Goal: Information Seeking & Learning: Check status

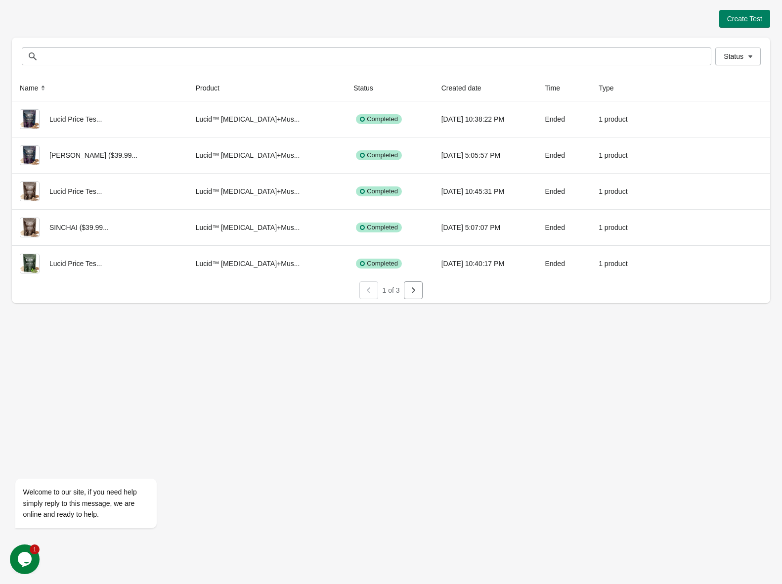
click at [112, 375] on div "Create Test Status Status Name Product Status Created date Time Type Lucid Pric…" at bounding box center [391, 292] width 782 height 584
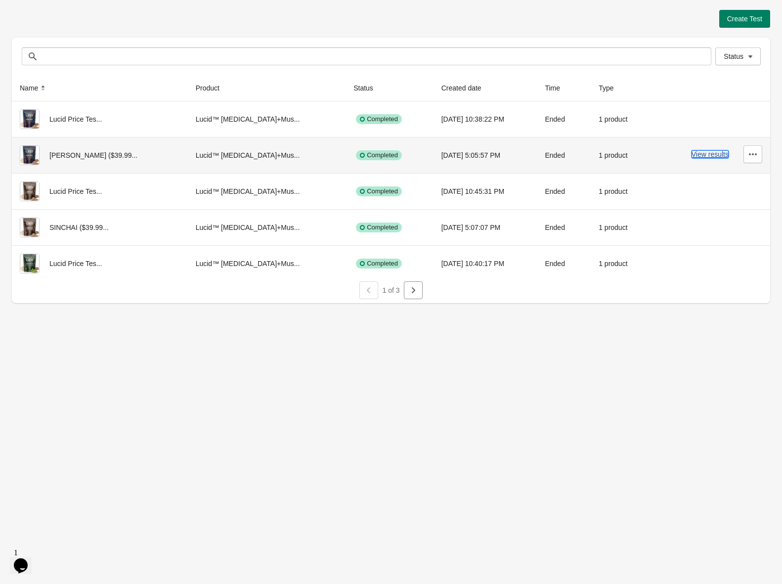
click at [711, 155] on button "View results" at bounding box center [710, 154] width 37 height 8
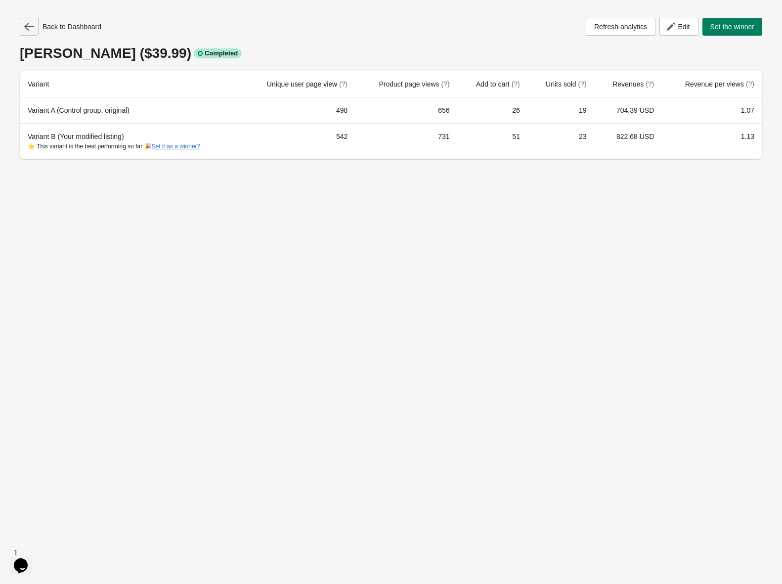
click at [27, 28] on icon "button" at bounding box center [29, 27] width 10 height 10
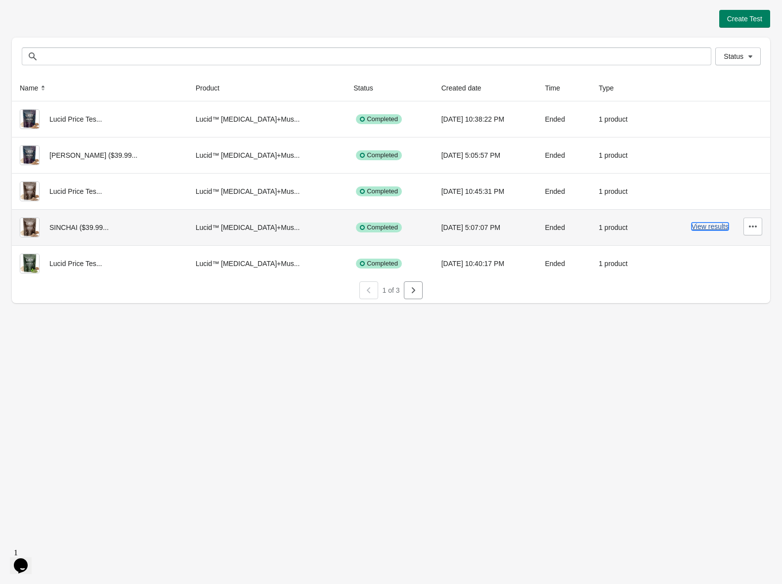
click at [719, 224] on button "View results" at bounding box center [710, 226] width 37 height 8
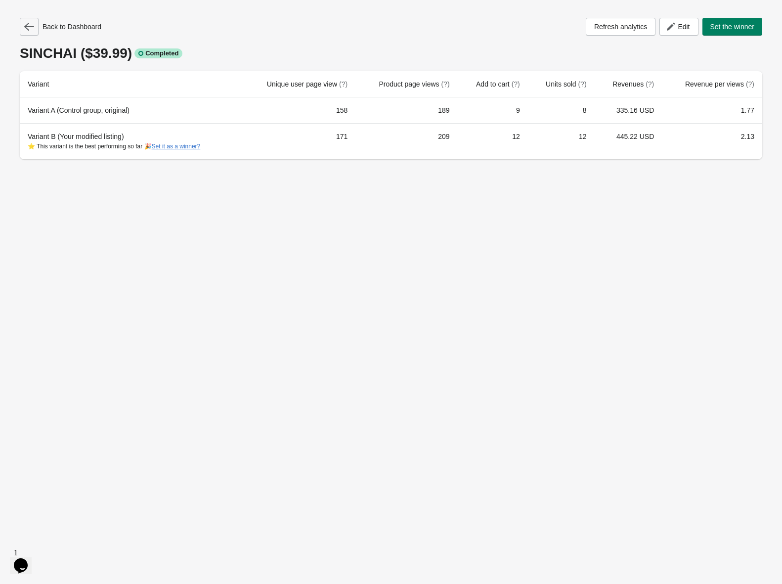
click at [29, 26] on icon "button" at bounding box center [29, 27] width 10 height 8
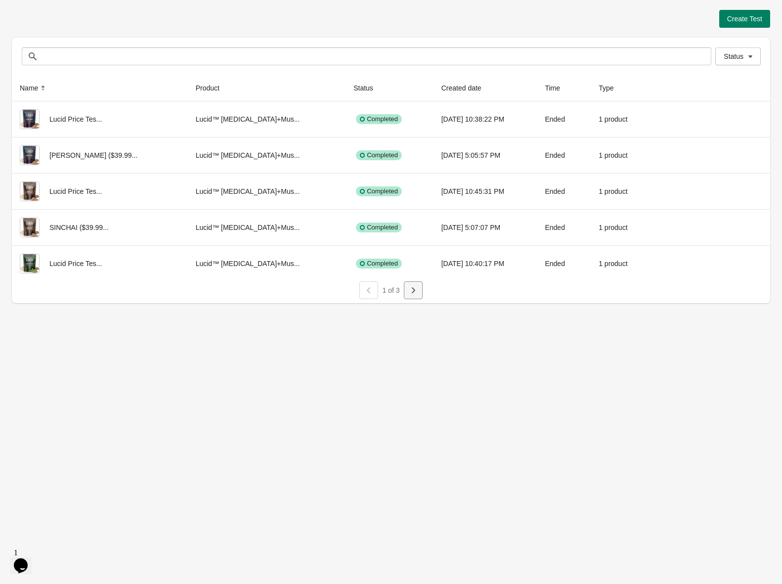
click at [420, 291] on button "button" at bounding box center [413, 290] width 19 height 18
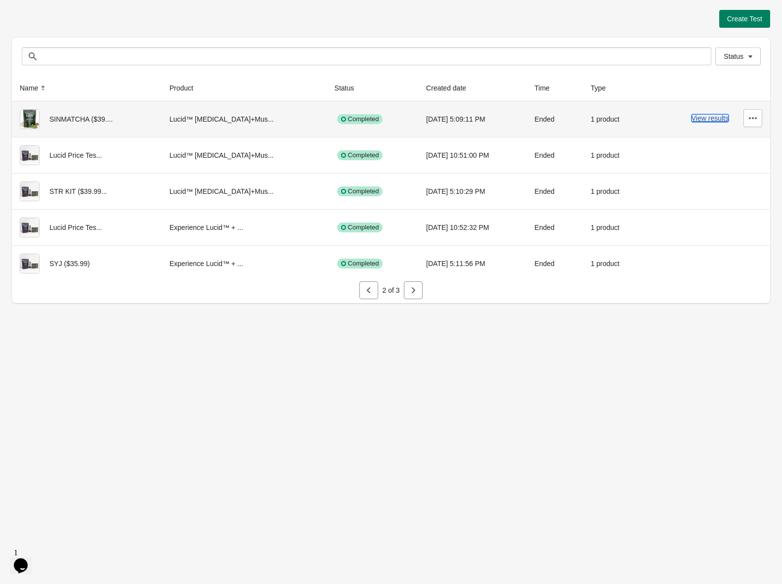
click at [700, 119] on button "View results" at bounding box center [710, 118] width 37 height 8
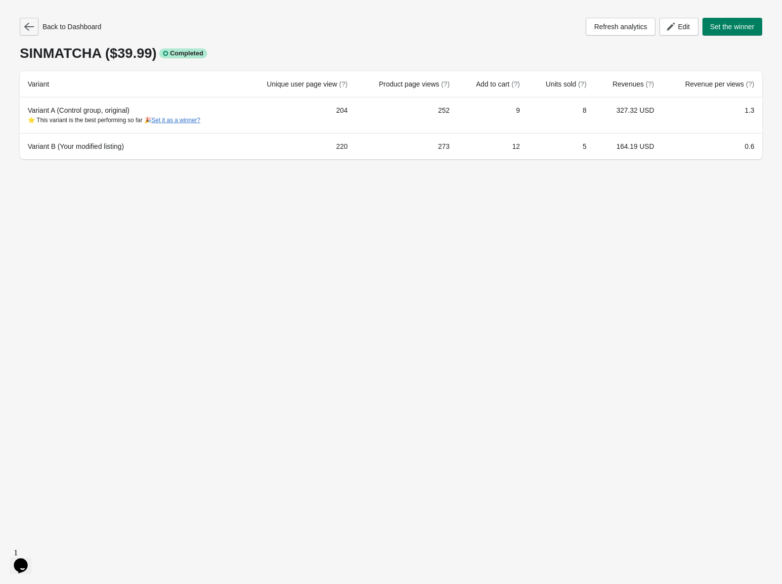
click at [34, 30] on button "button" at bounding box center [29, 27] width 19 height 18
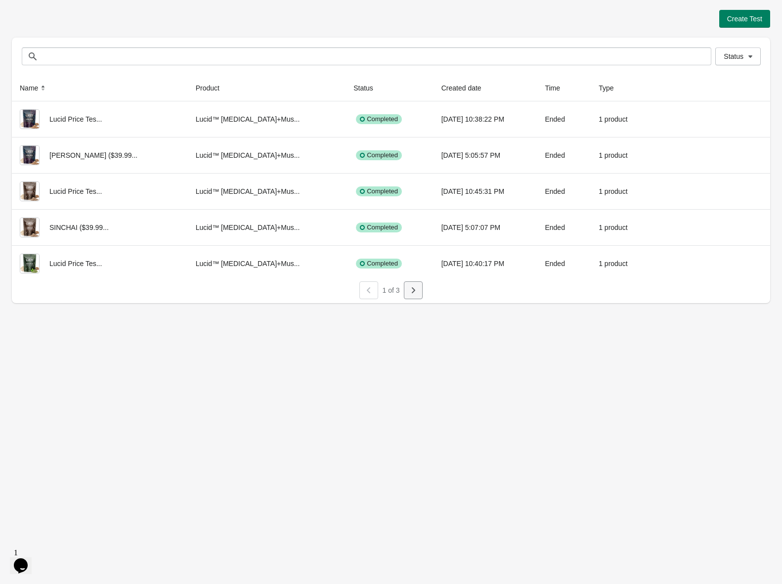
click at [415, 290] on icon "button" at bounding box center [413, 290] width 10 height 10
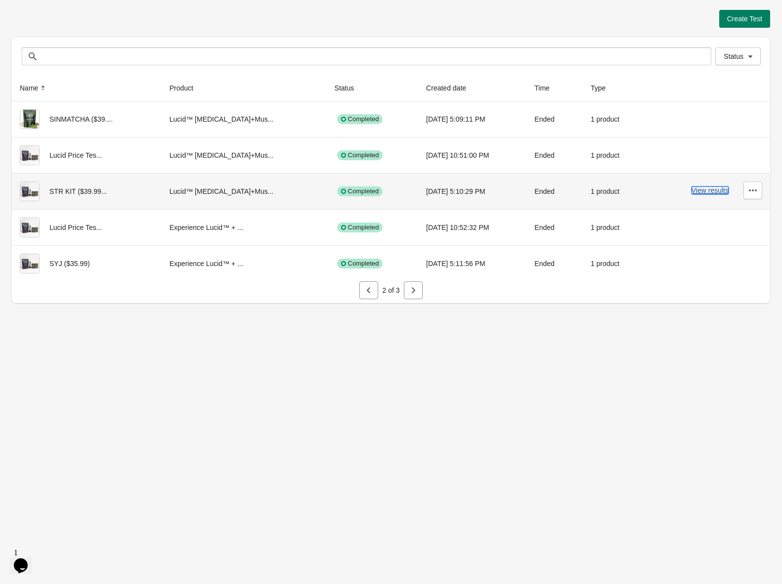
click at [698, 189] on button "View results" at bounding box center [710, 190] width 37 height 8
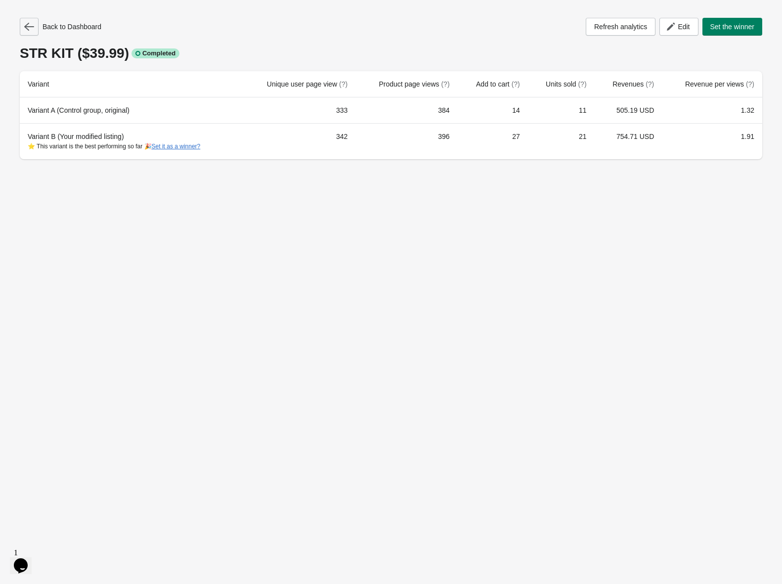
click at [29, 29] on icon "button" at bounding box center [29, 27] width 10 height 10
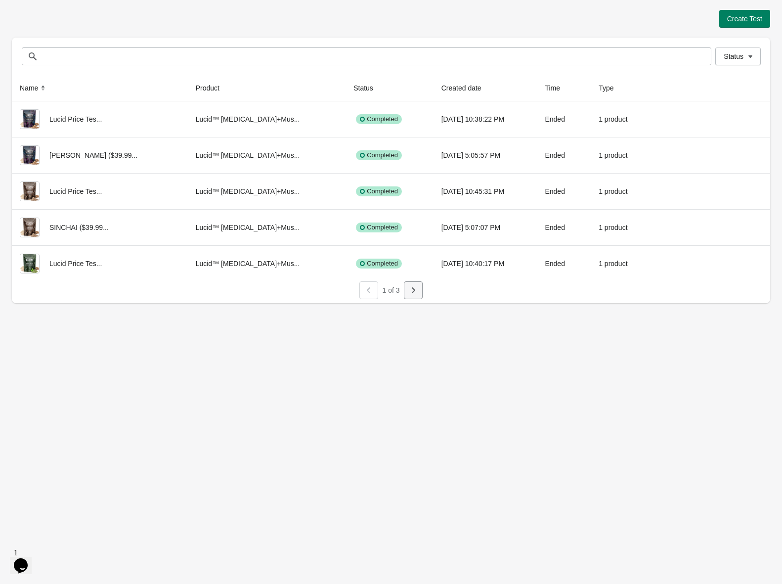
click at [415, 293] on icon "button" at bounding box center [413, 290] width 10 height 10
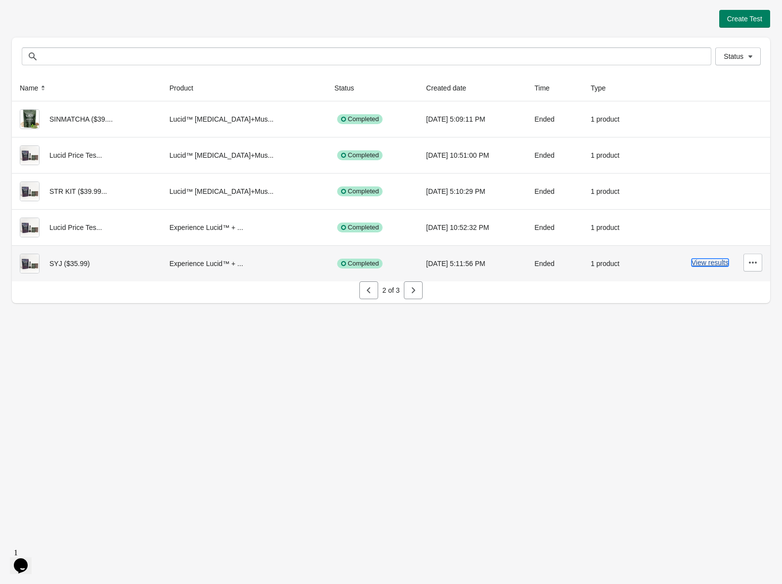
click at [695, 265] on button "View results" at bounding box center [710, 263] width 37 height 8
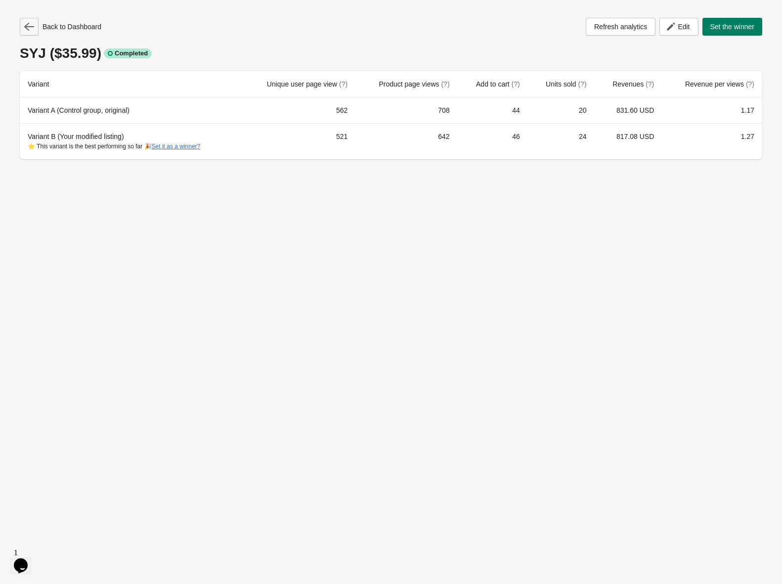
click at [23, 30] on button "button" at bounding box center [29, 27] width 19 height 18
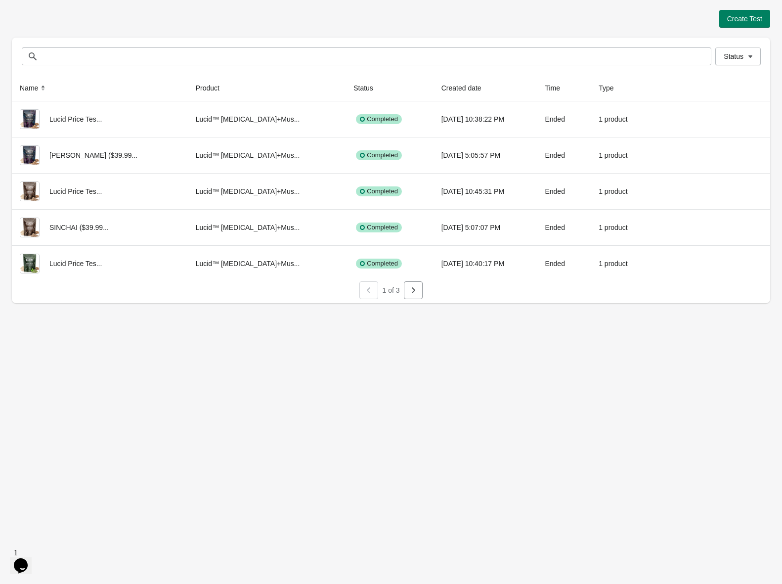
click at [414, 293] on icon "button" at bounding box center [413, 290] width 10 height 10
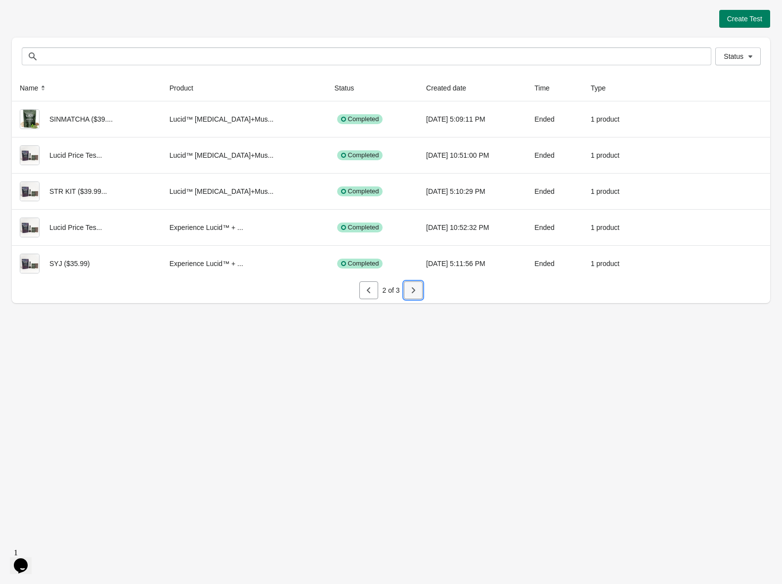
click at [418, 292] on button "button" at bounding box center [413, 290] width 19 height 18
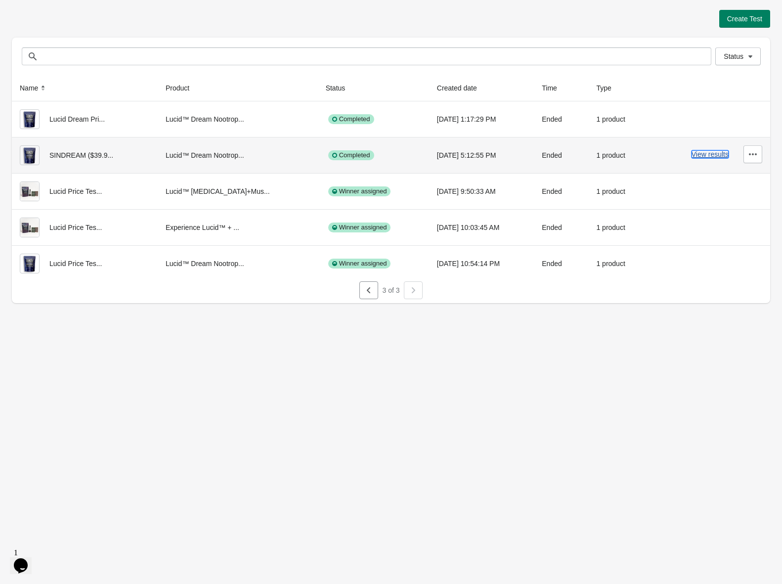
click at [702, 154] on button "View results" at bounding box center [710, 154] width 37 height 8
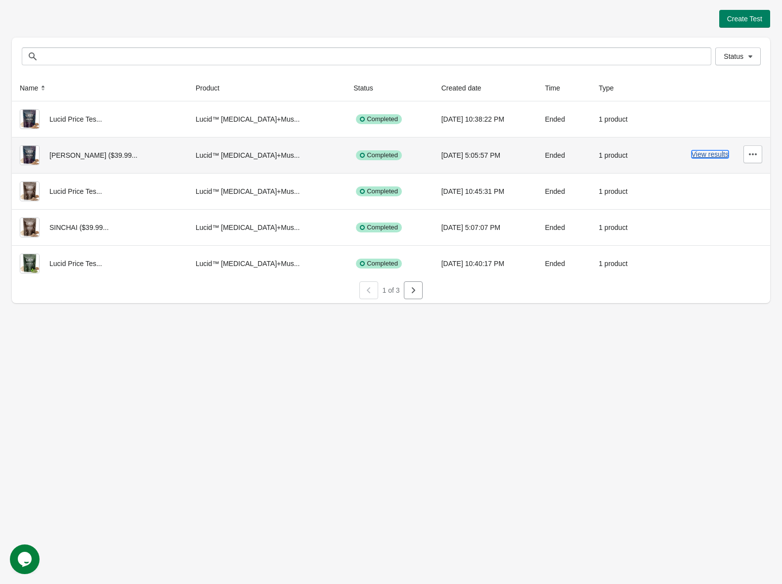
click at [702, 152] on button "View results" at bounding box center [710, 154] width 37 height 8
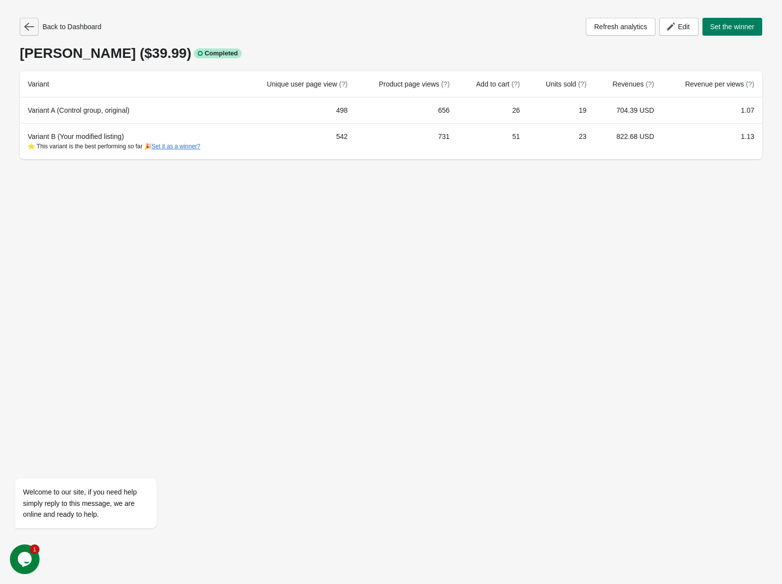
click at [31, 29] on icon "button" at bounding box center [29, 27] width 10 height 10
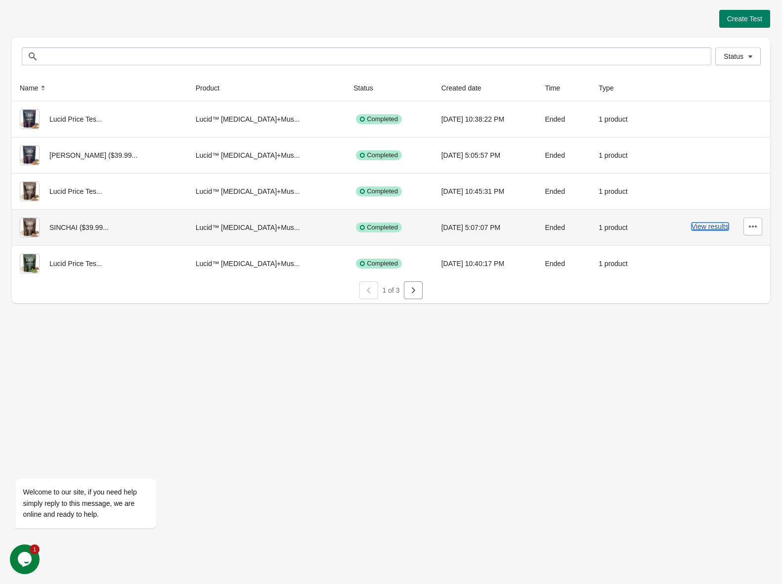
click at [721, 228] on button "View results" at bounding box center [710, 226] width 37 height 8
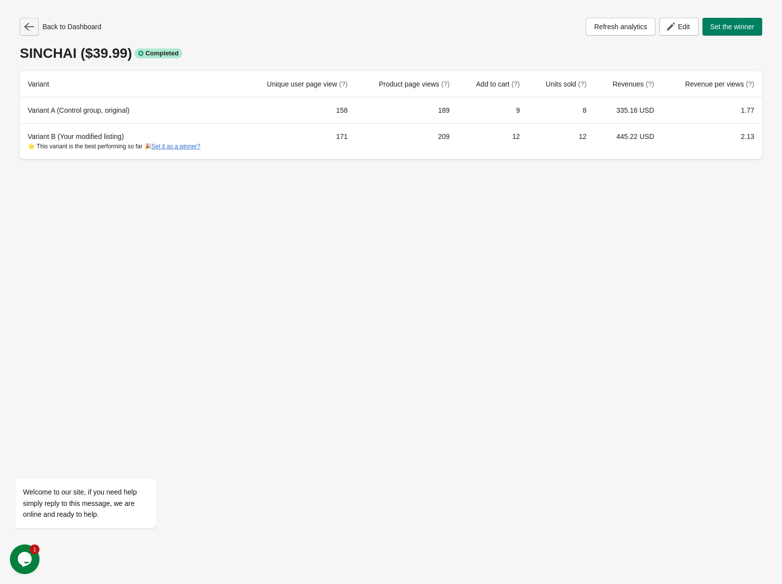
click at [25, 26] on icon "button" at bounding box center [29, 27] width 10 height 8
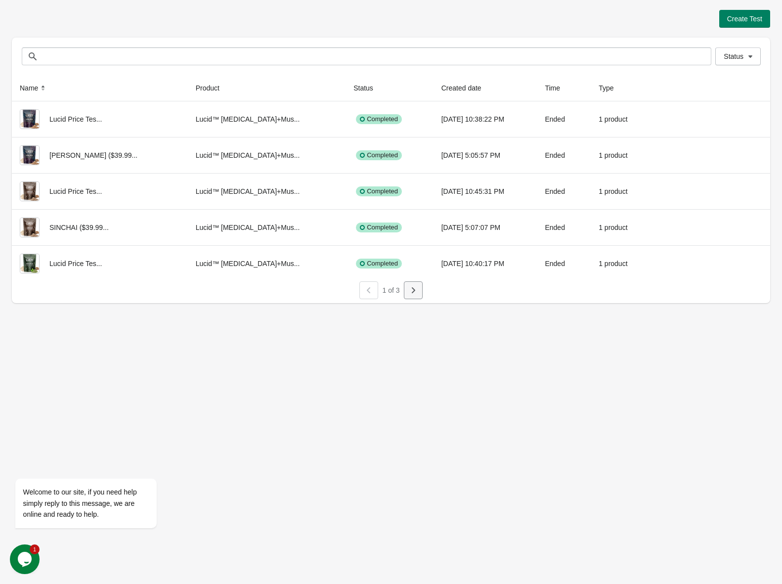
click at [412, 289] on icon "button" at bounding box center [413, 290] width 10 height 10
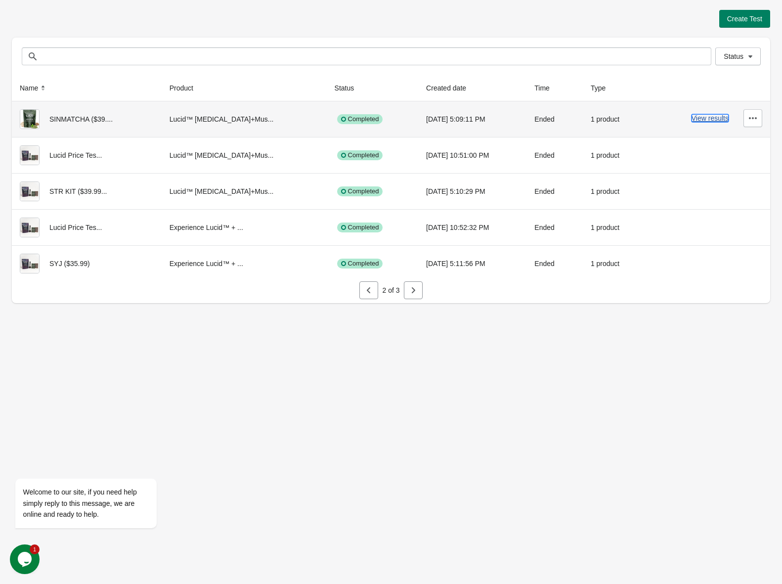
click at [698, 115] on button "View results" at bounding box center [710, 118] width 37 height 8
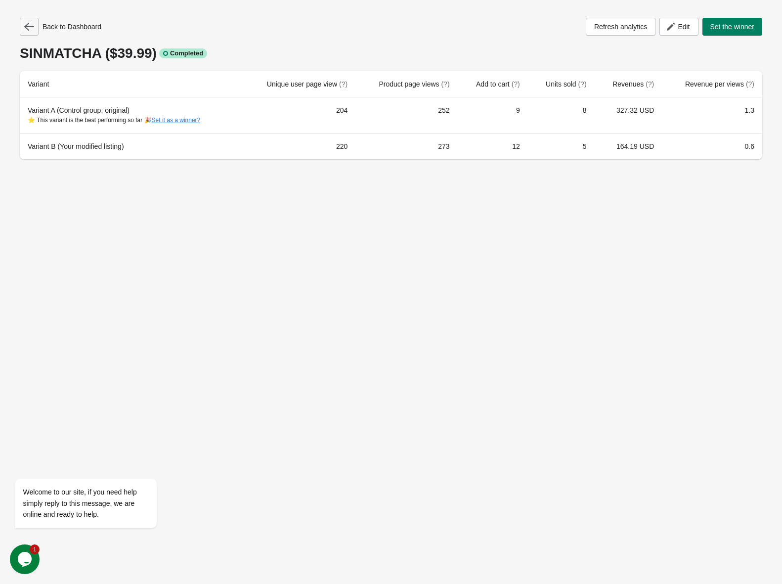
click at [29, 25] on icon "button" at bounding box center [29, 27] width 10 height 10
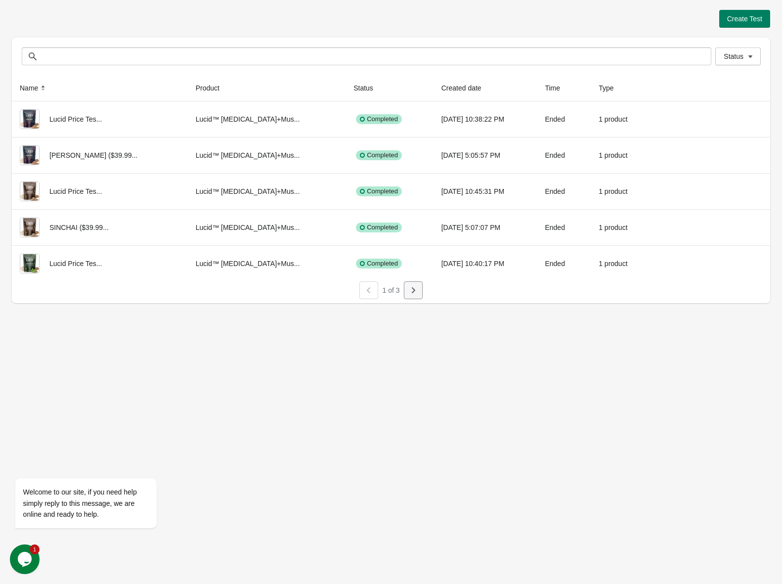
click at [410, 295] on icon "button" at bounding box center [413, 290] width 10 height 10
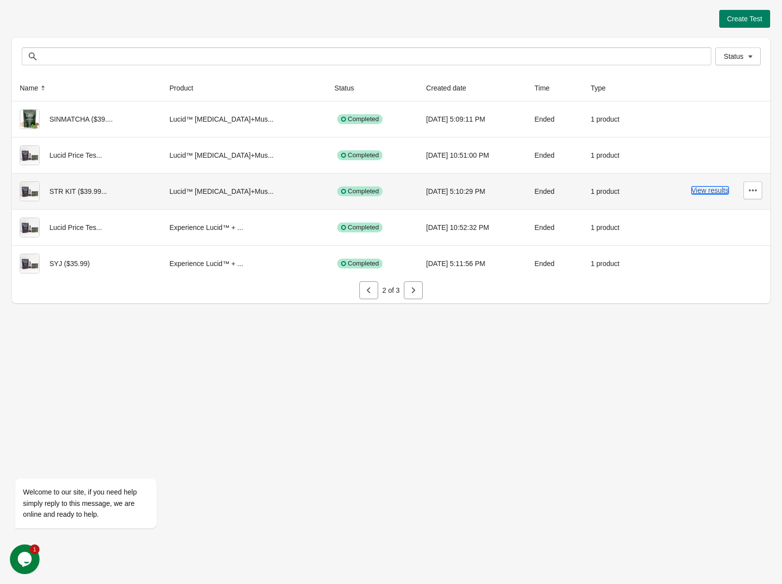
click at [700, 187] on button "View results" at bounding box center [710, 190] width 37 height 8
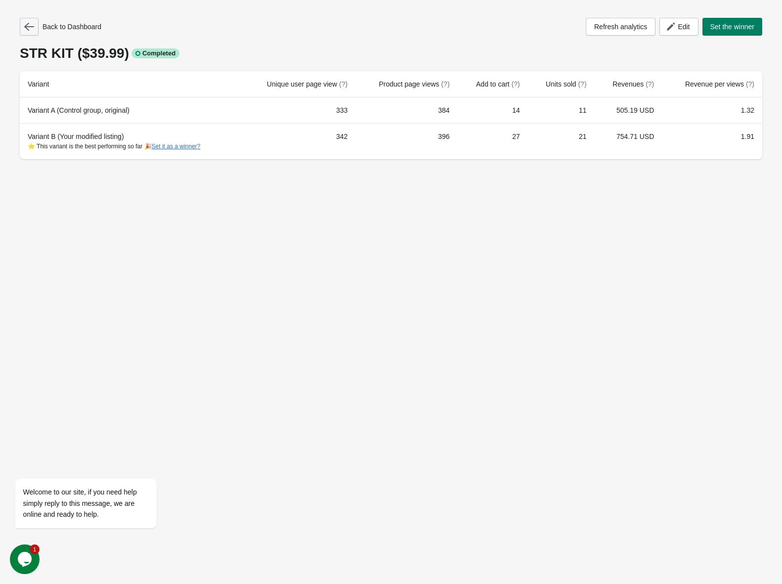
click at [28, 28] on icon "button" at bounding box center [29, 27] width 10 height 10
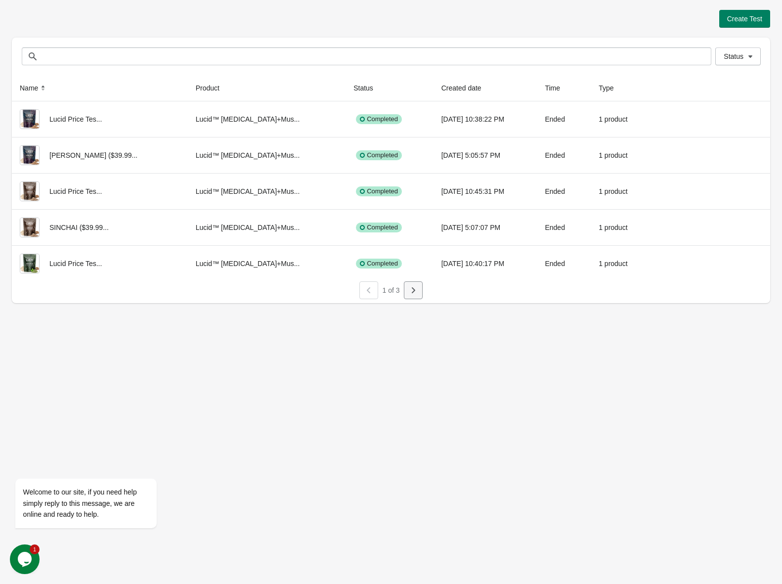
click at [413, 288] on icon "button" at bounding box center [413, 290] width 3 height 6
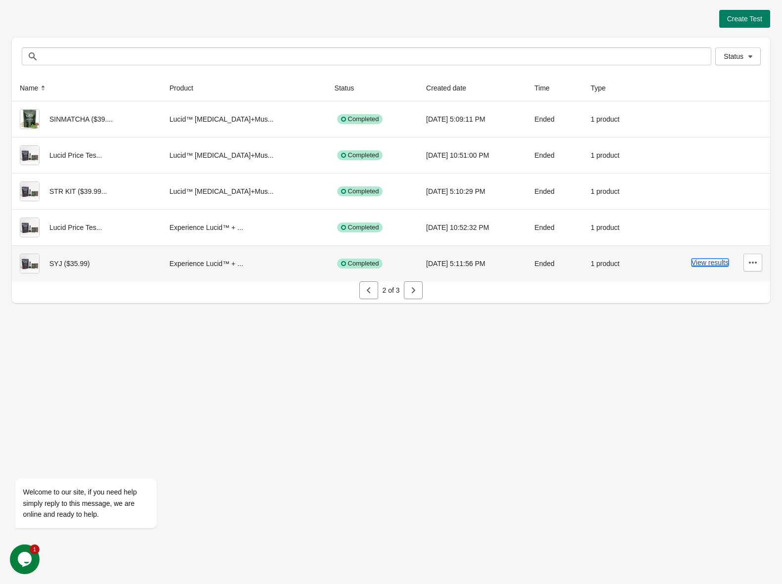
click at [695, 262] on button "View results" at bounding box center [710, 263] width 37 height 8
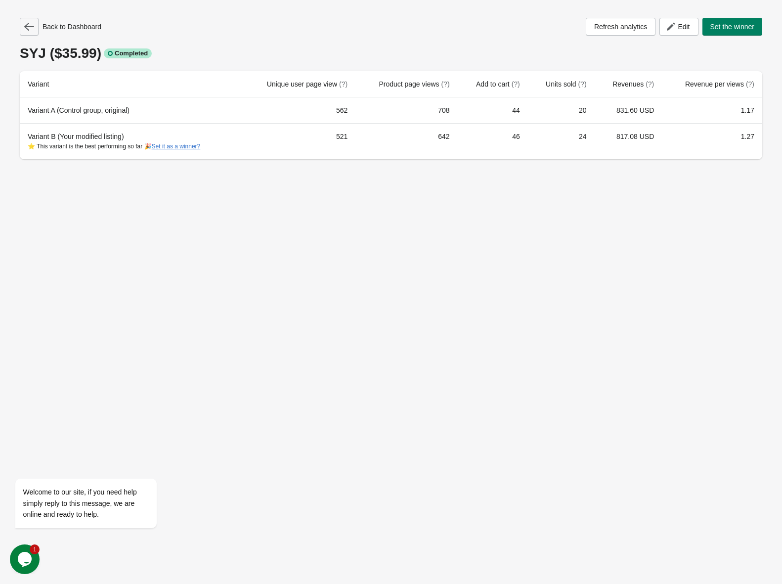
click at [33, 30] on icon "button" at bounding box center [29, 27] width 10 height 10
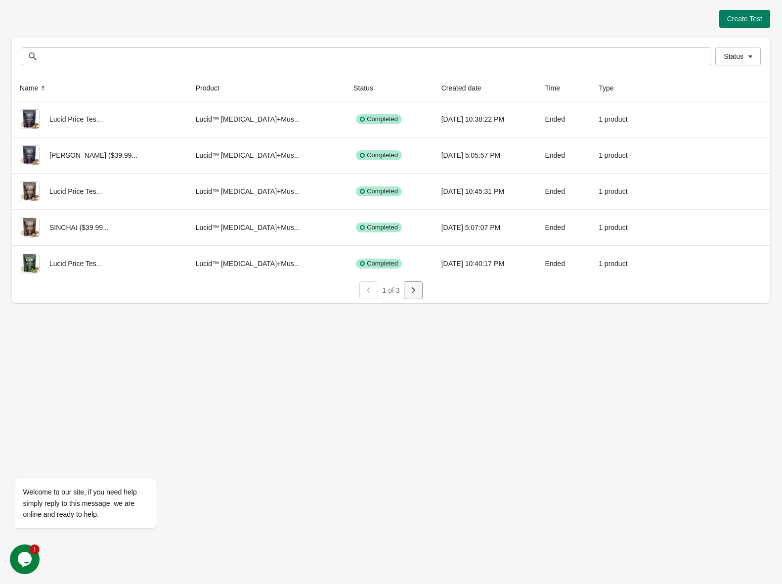
click at [408, 293] on button "button" at bounding box center [413, 290] width 19 height 18
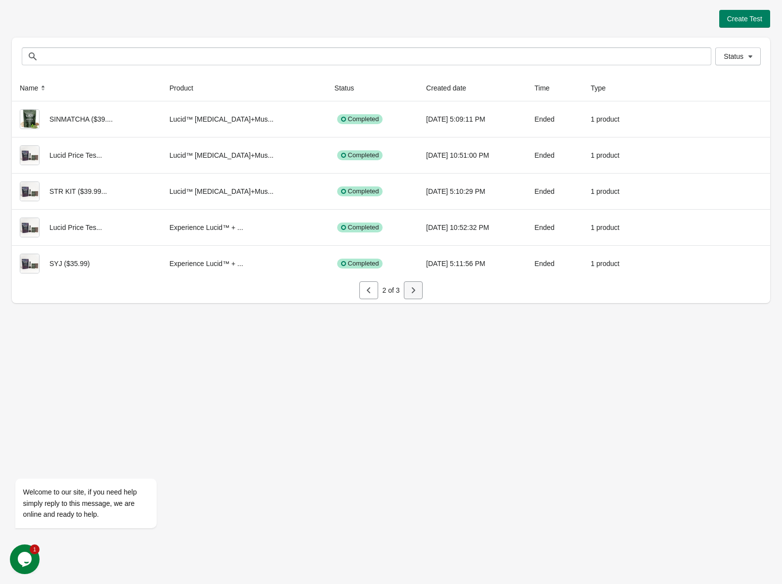
click at [414, 294] on icon "button" at bounding box center [413, 290] width 10 height 10
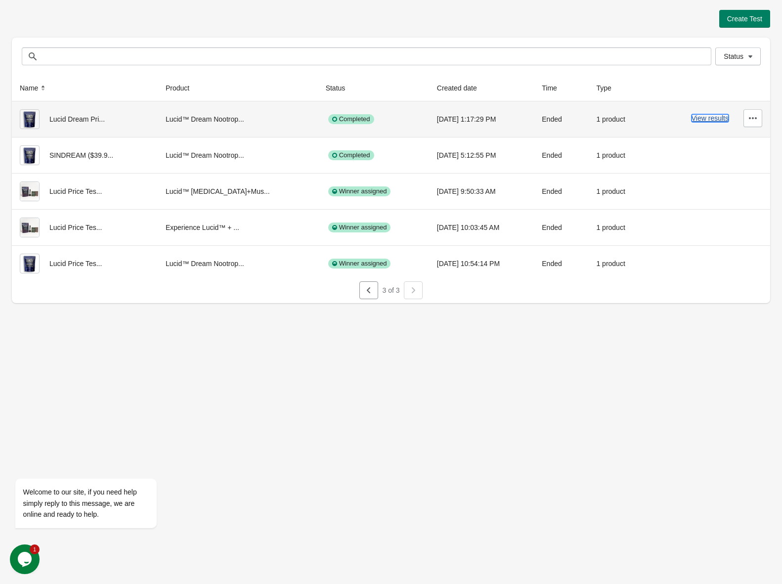
click at [692, 118] on button "View results" at bounding box center [710, 118] width 37 height 8
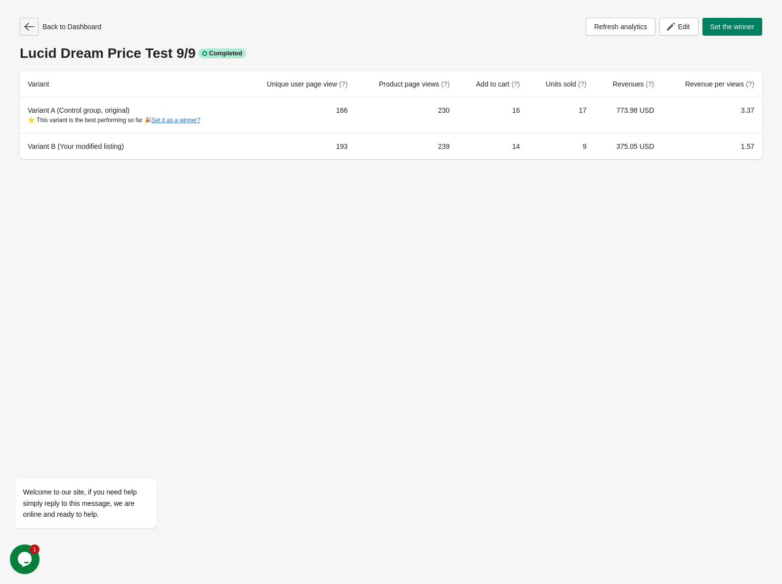
click at [34, 29] on icon "button" at bounding box center [29, 27] width 10 height 10
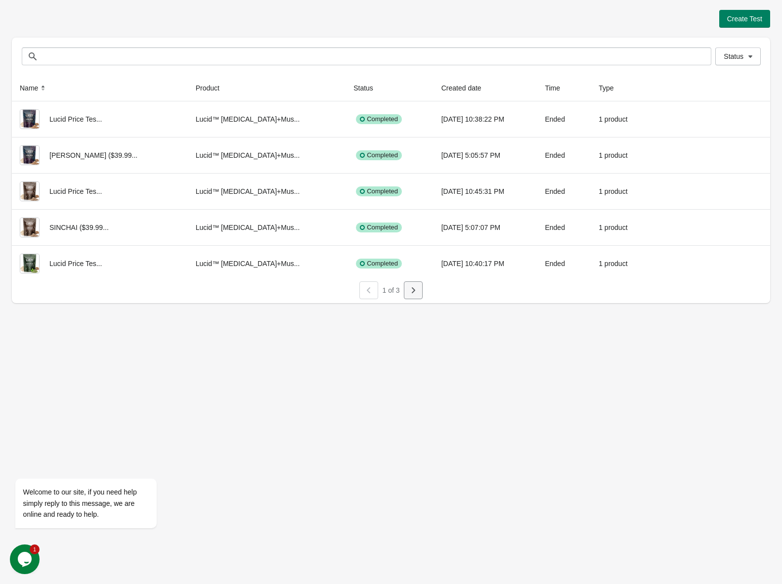
click at [406, 293] on button "button" at bounding box center [413, 290] width 19 height 18
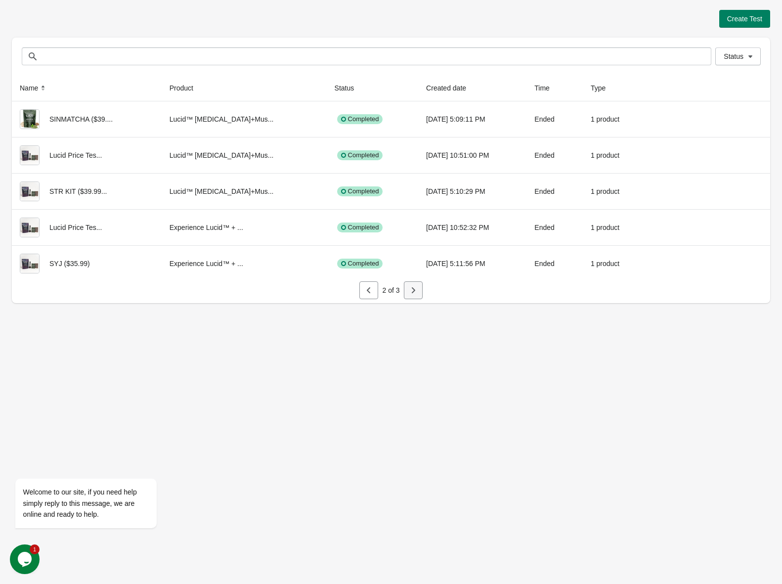
click at [412, 294] on icon "button" at bounding box center [413, 290] width 10 height 10
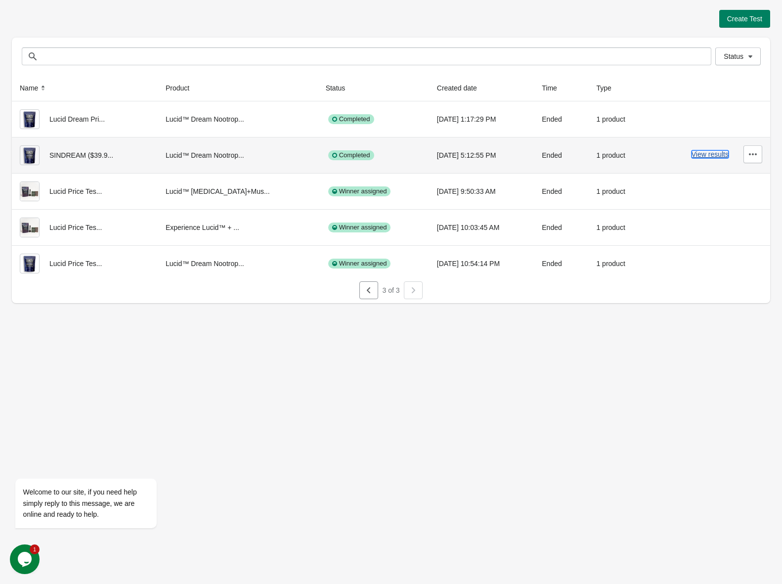
click at [704, 152] on button "View results" at bounding box center [710, 154] width 37 height 8
